Goal: Find specific page/section: Find specific page/section

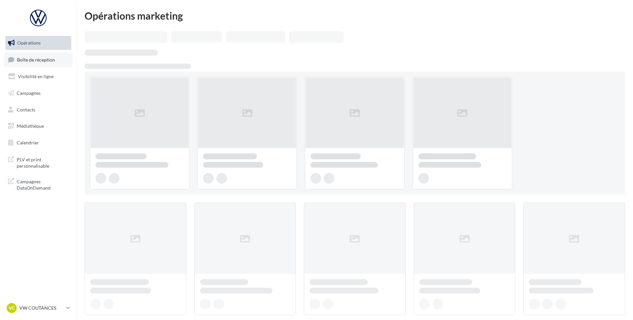
click at [48, 62] on span "Boîte de réception" at bounding box center [36, 60] width 38 height 6
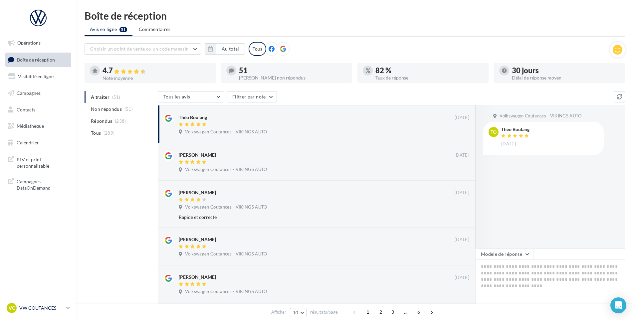
click at [10, 306] on span "VC" at bounding box center [12, 308] width 6 height 7
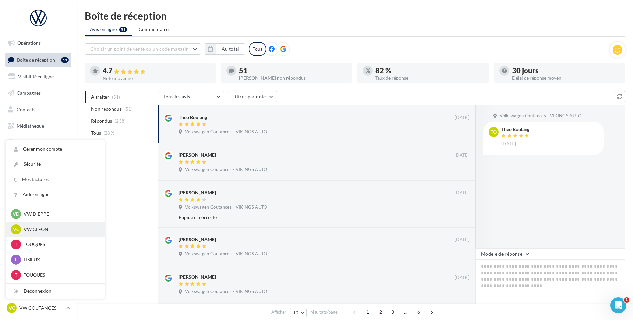
scroll to position [166, 0]
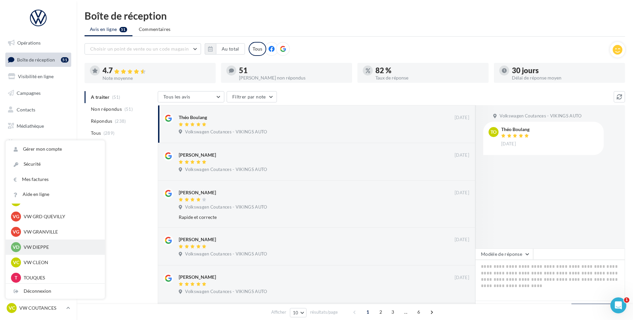
click at [40, 245] on p "VW DIEPPE" at bounding box center [60, 247] width 73 height 7
